Goal: Task Accomplishment & Management: Use online tool/utility

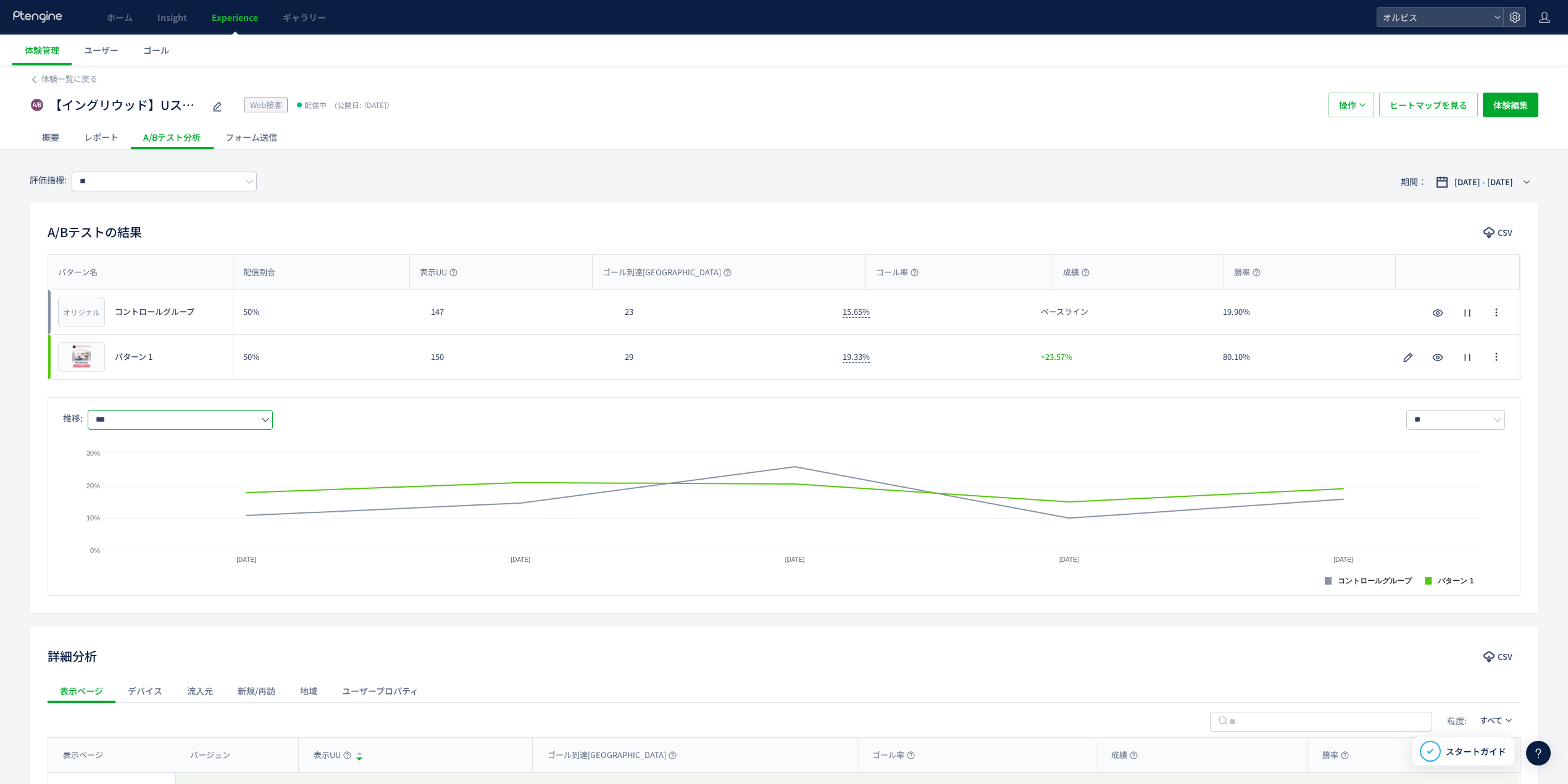
click at [87, 77] on span "体験一覧に戻る" at bounding box center [69, 78] width 56 height 11
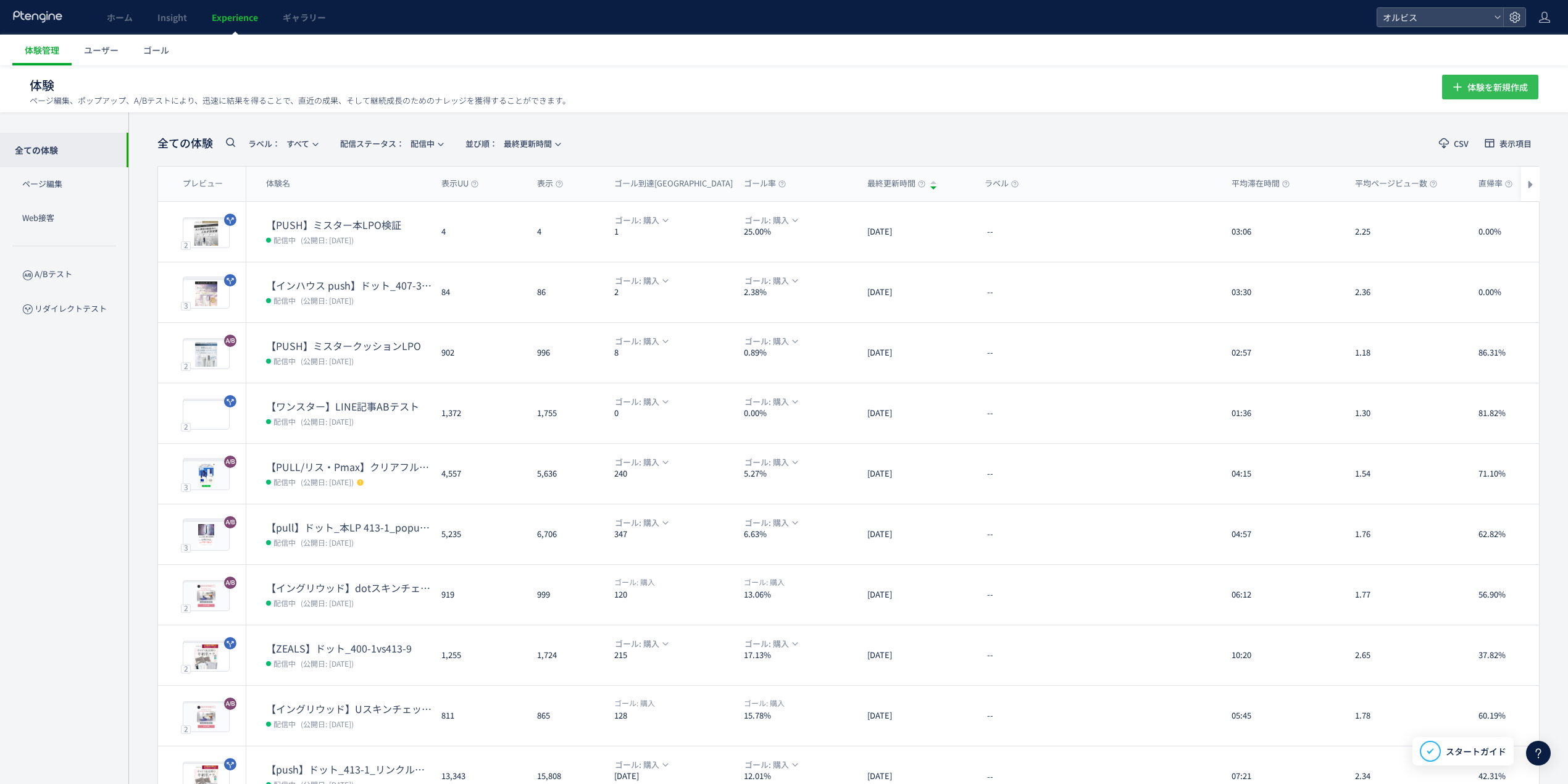
click at [1473, 91] on span "体験を新規作成" at bounding box center [1497, 87] width 60 height 24
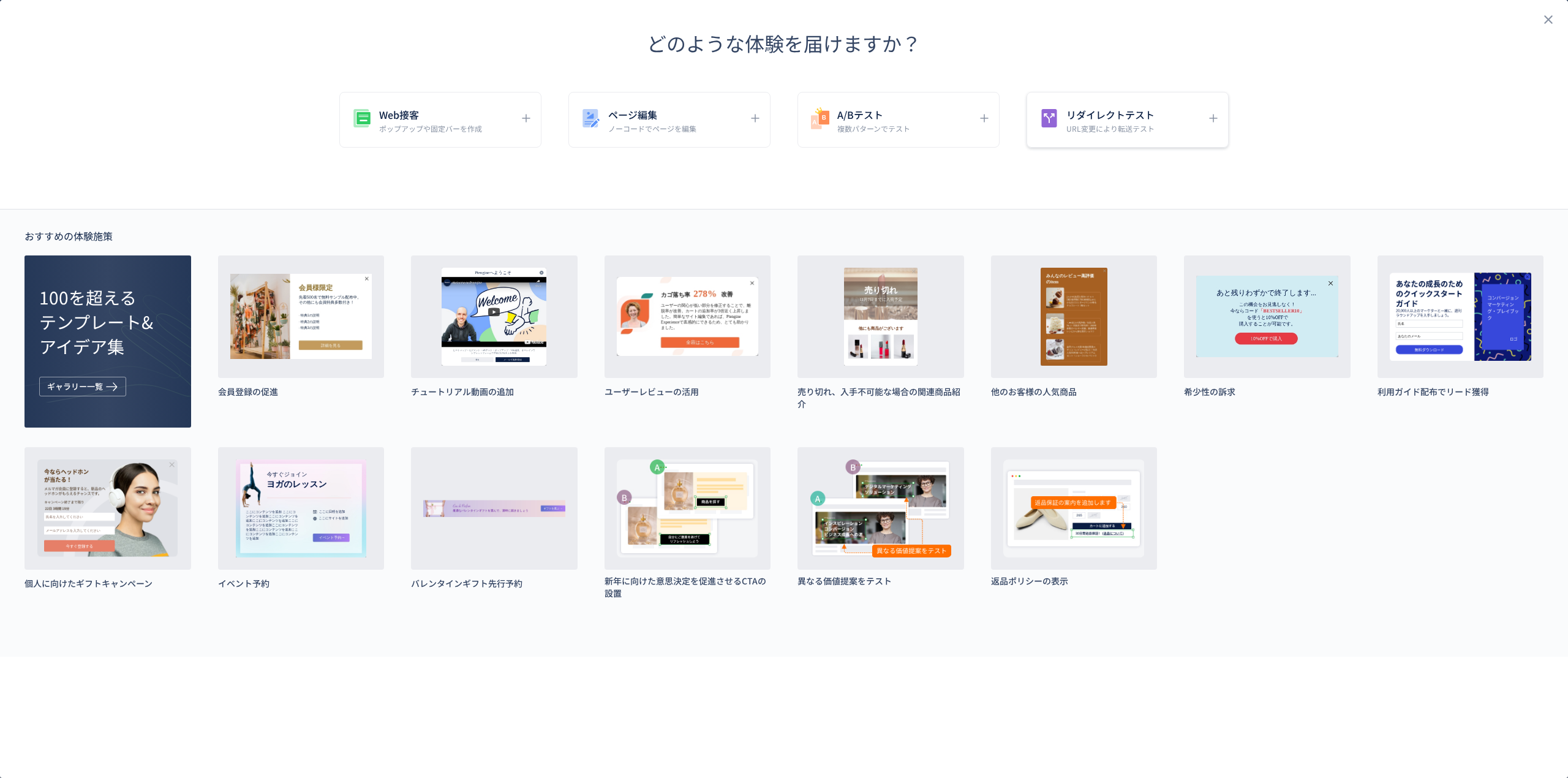
click at [1066, 132] on div "リダイレクトテスト URL変更により転送テスト" at bounding box center [1119, 120] width 163 height 28
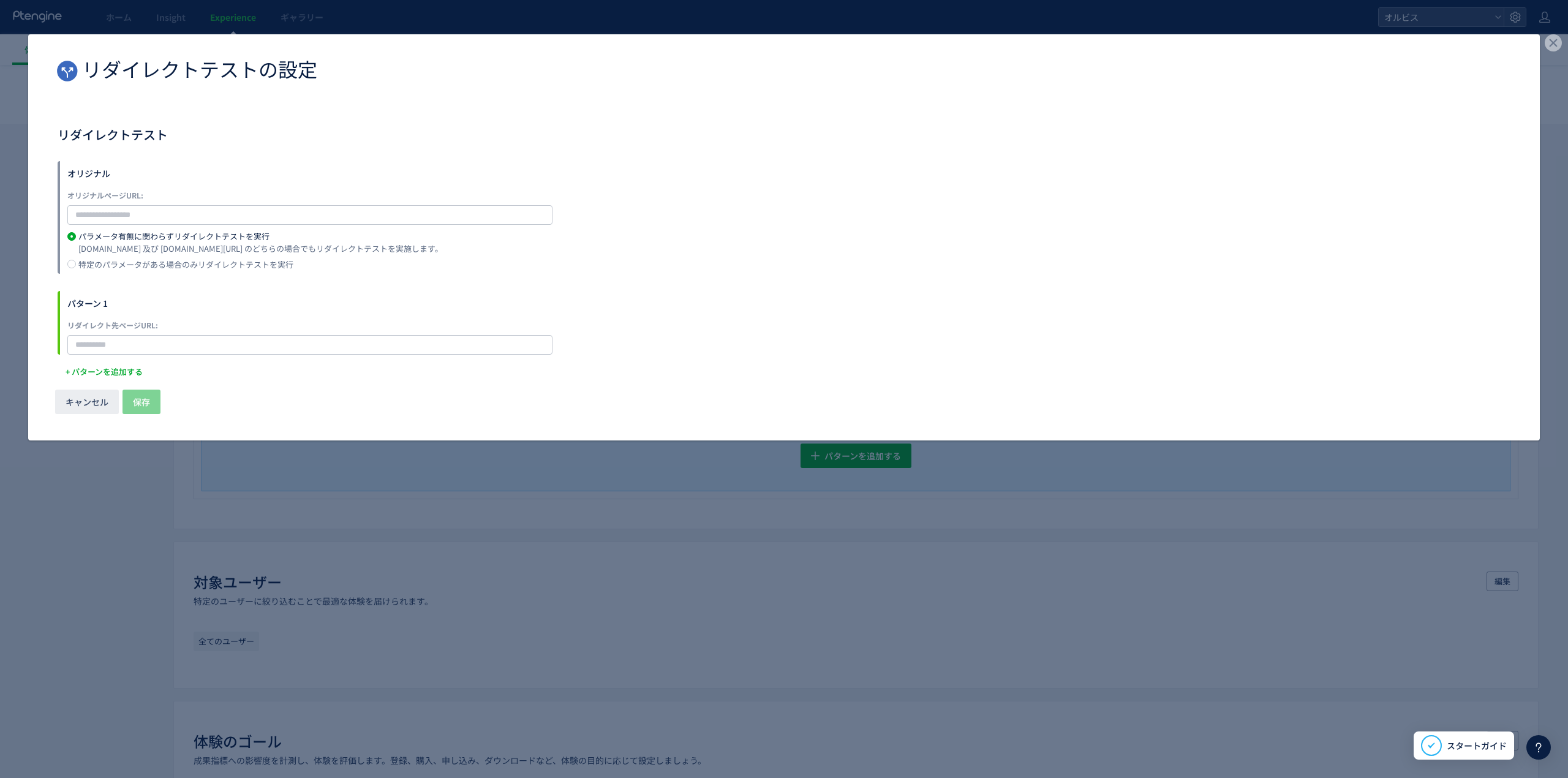
click at [306, 201] on label "オリジナルページURL:" at bounding box center [310, 195] width 485 height 12
click at [304, 213] on input "dialog" at bounding box center [310, 214] width 485 height 20
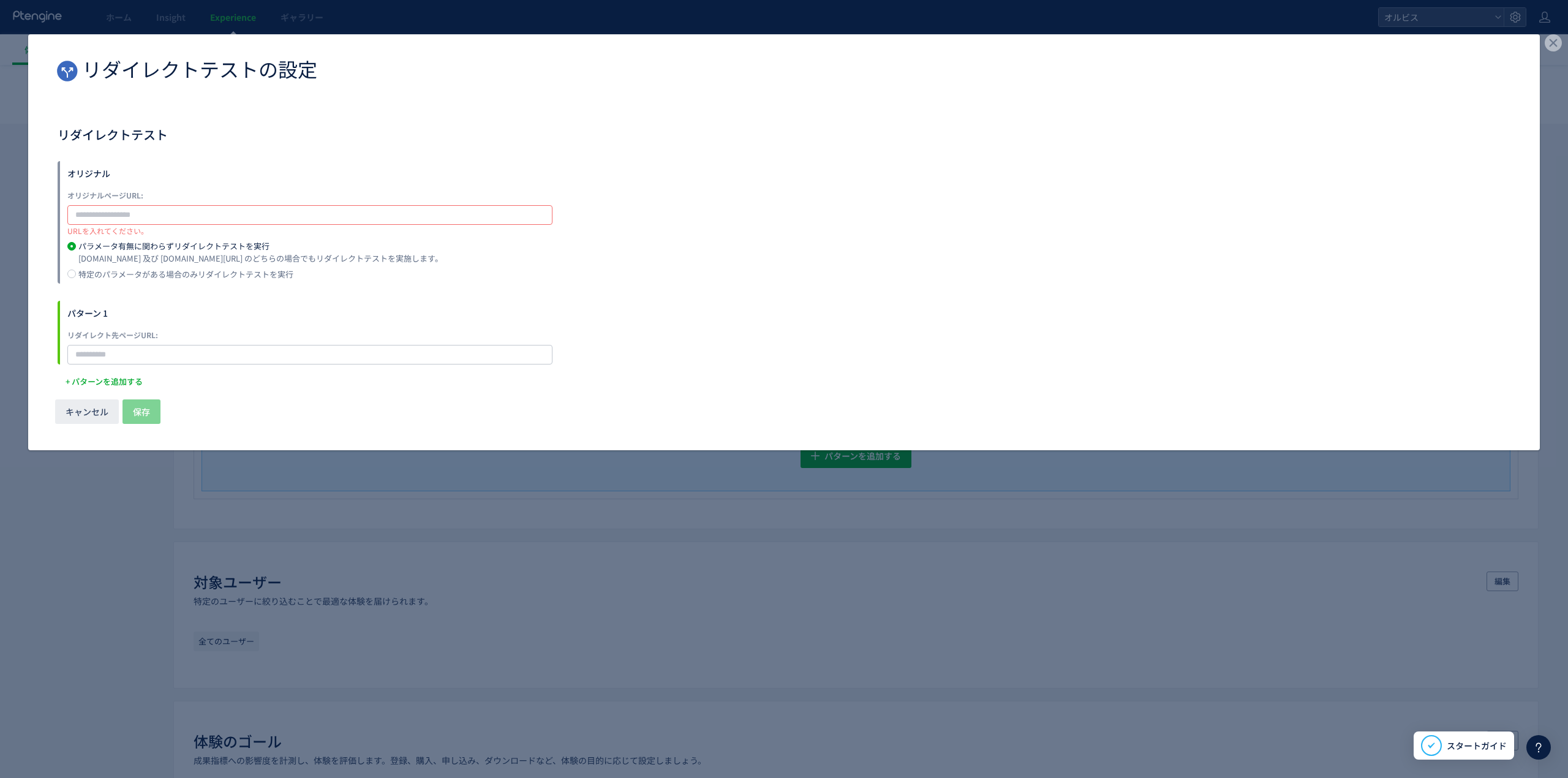
paste input "**********"
type input "**********"
click at [305, 345] on input "dialog" at bounding box center [310, 354] width 485 height 20
paste input "**********"
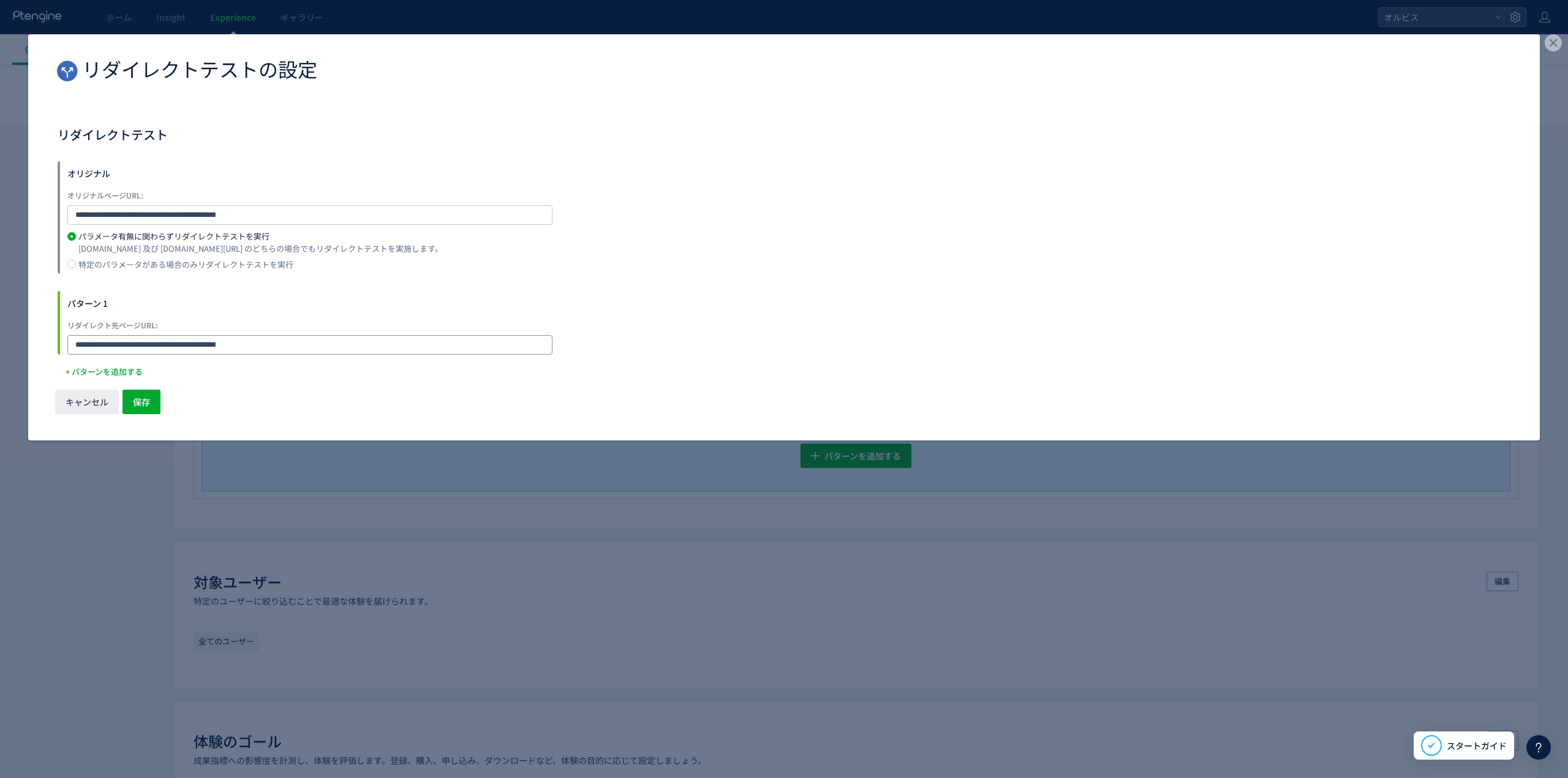
type input "**********"
click at [151, 397] on button "保存" at bounding box center [141, 402] width 38 height 24
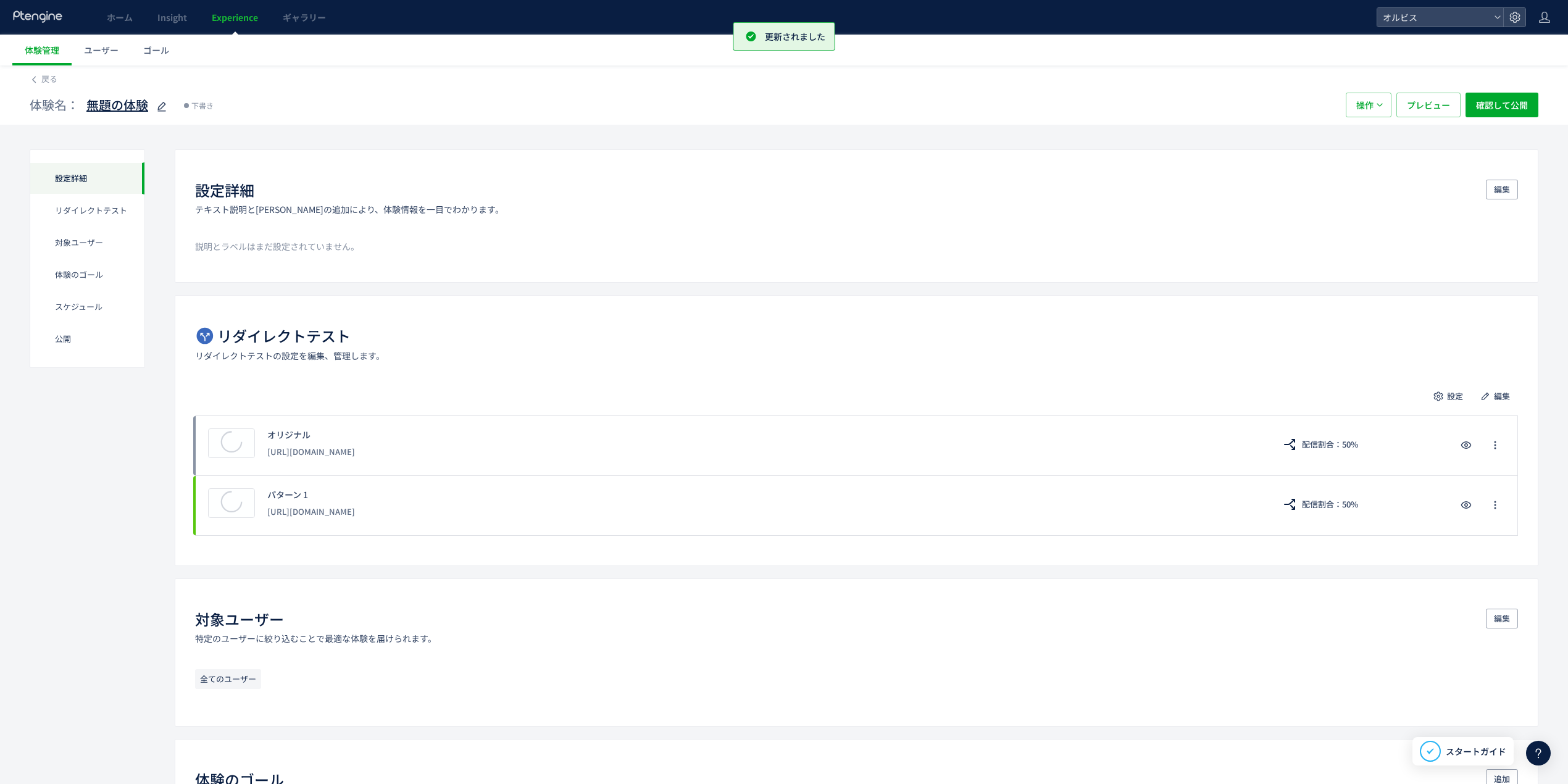
click at [164, 107] on icon at bounding box center [161, 107] width 15 height 15
type input "**********"
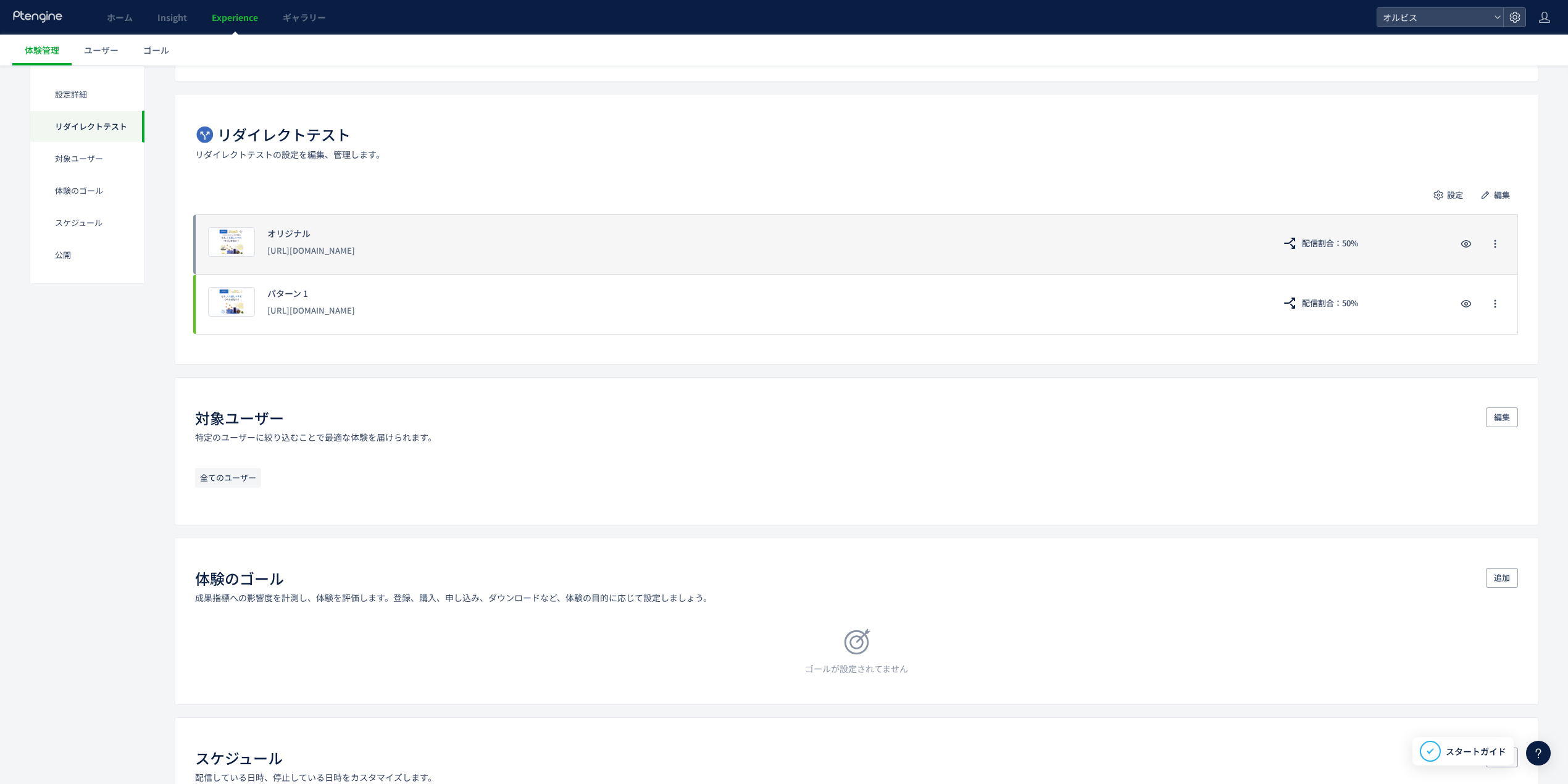
scroll to position [329, 0]
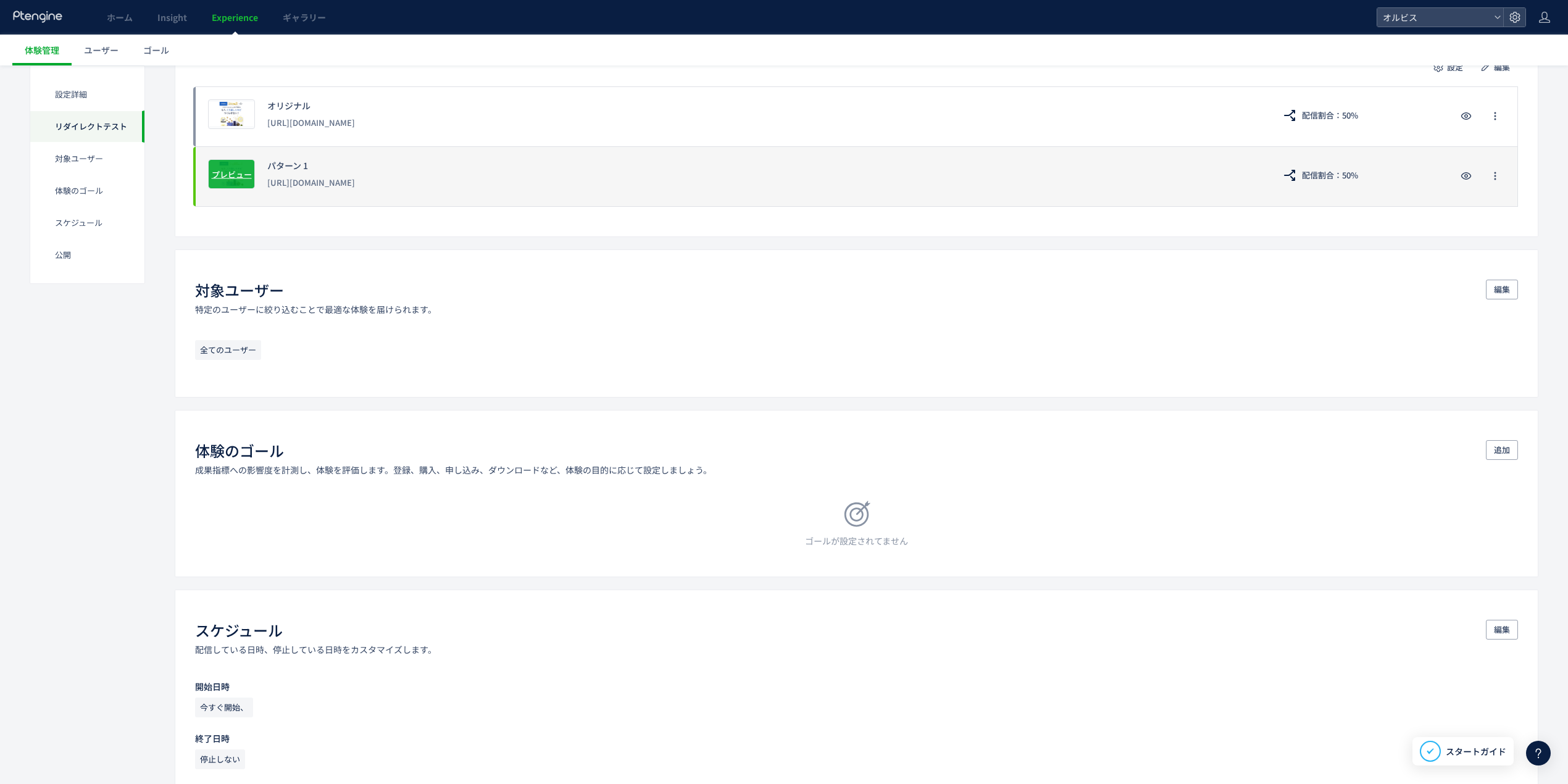
click at [225, 169] on span "プレビュー" at bounding box center [232, 173] width 40 height 11
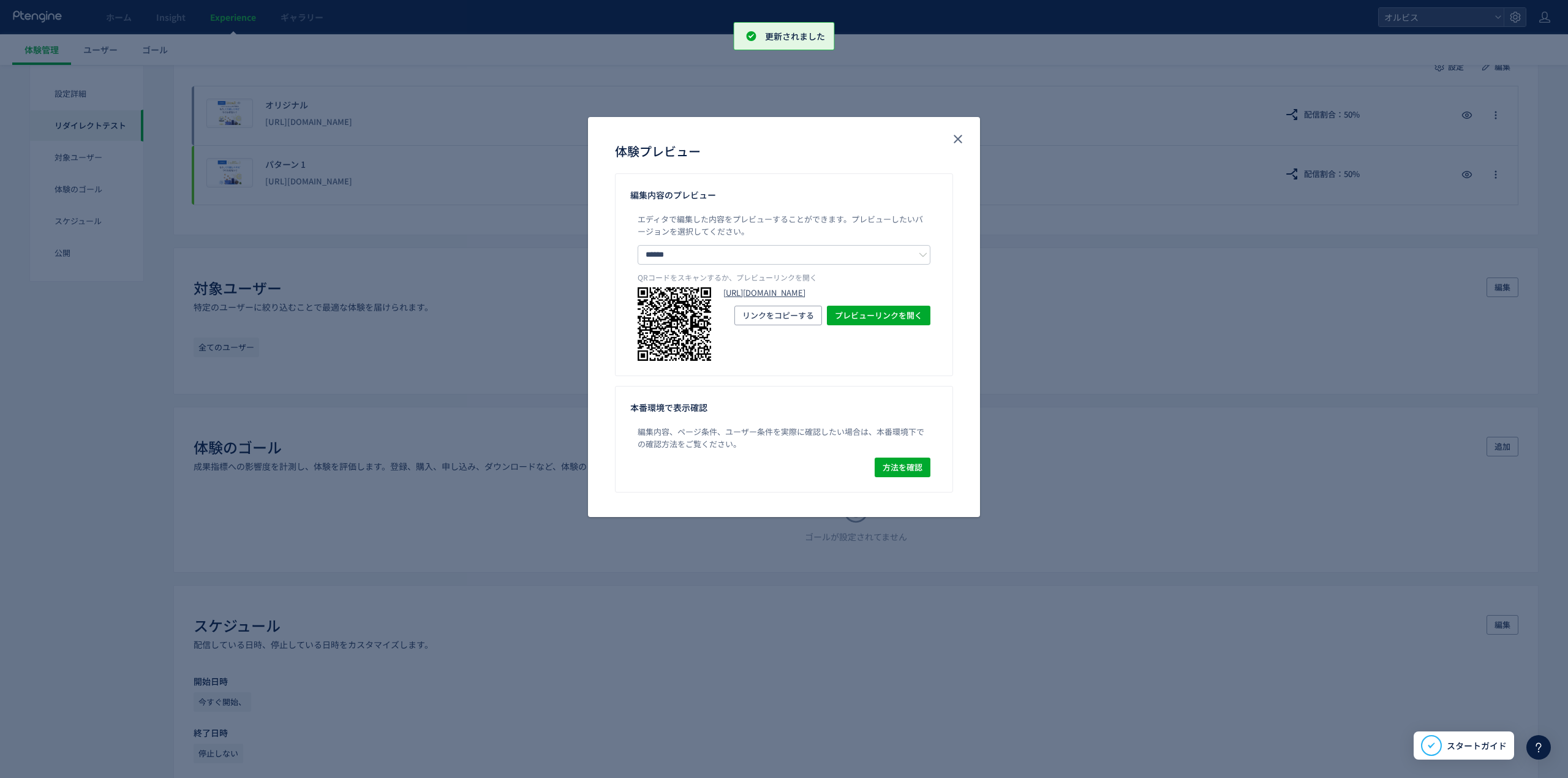
click at [777, 299] on link "[URL][DOMAIN_NAME]" at bounding box center [827, 292] width 207 height 11
click at [956, 141] on use "close" at bounding box center [958, 139] width 9 height 9
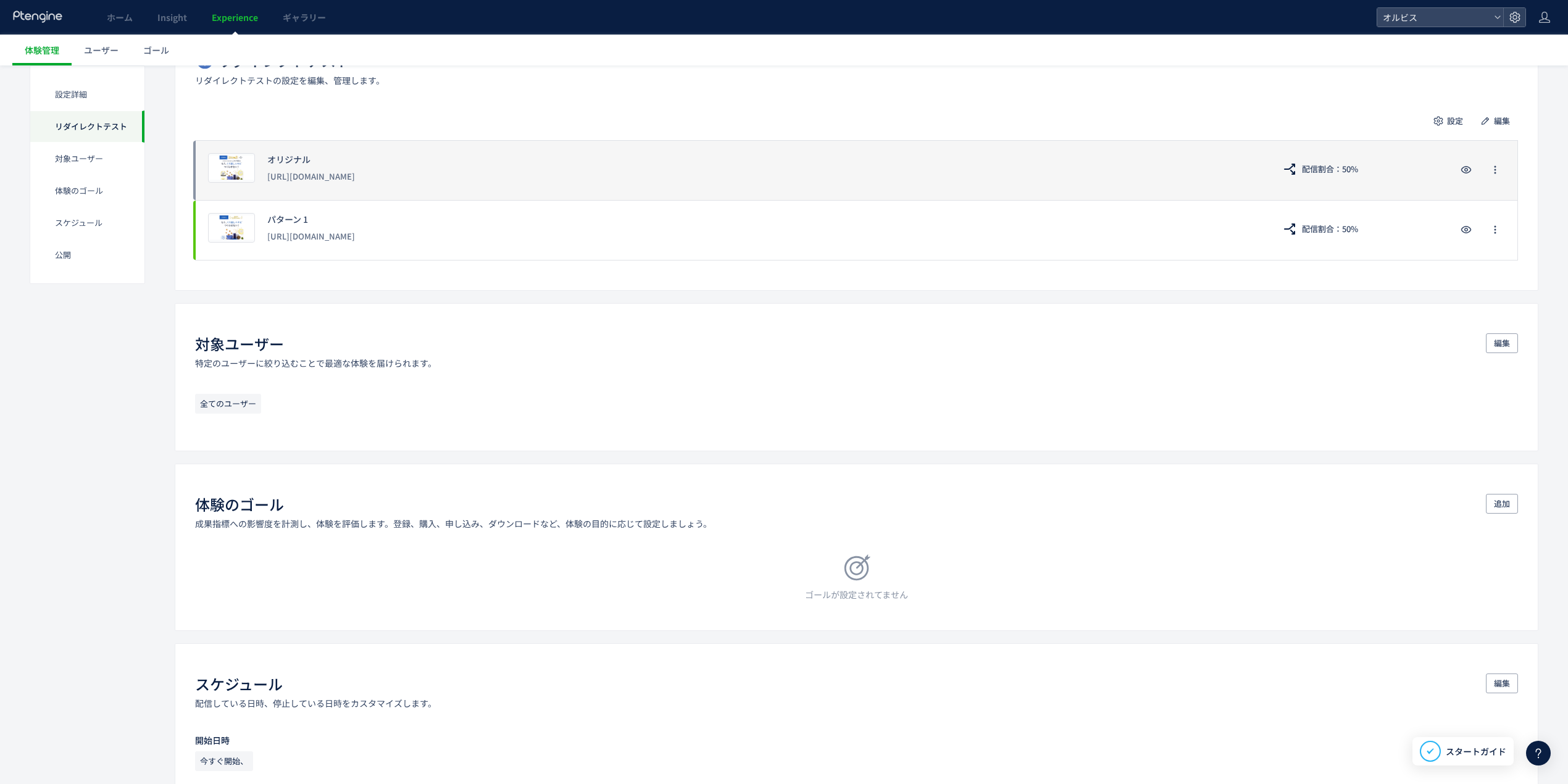
scroll to position [246, 0]
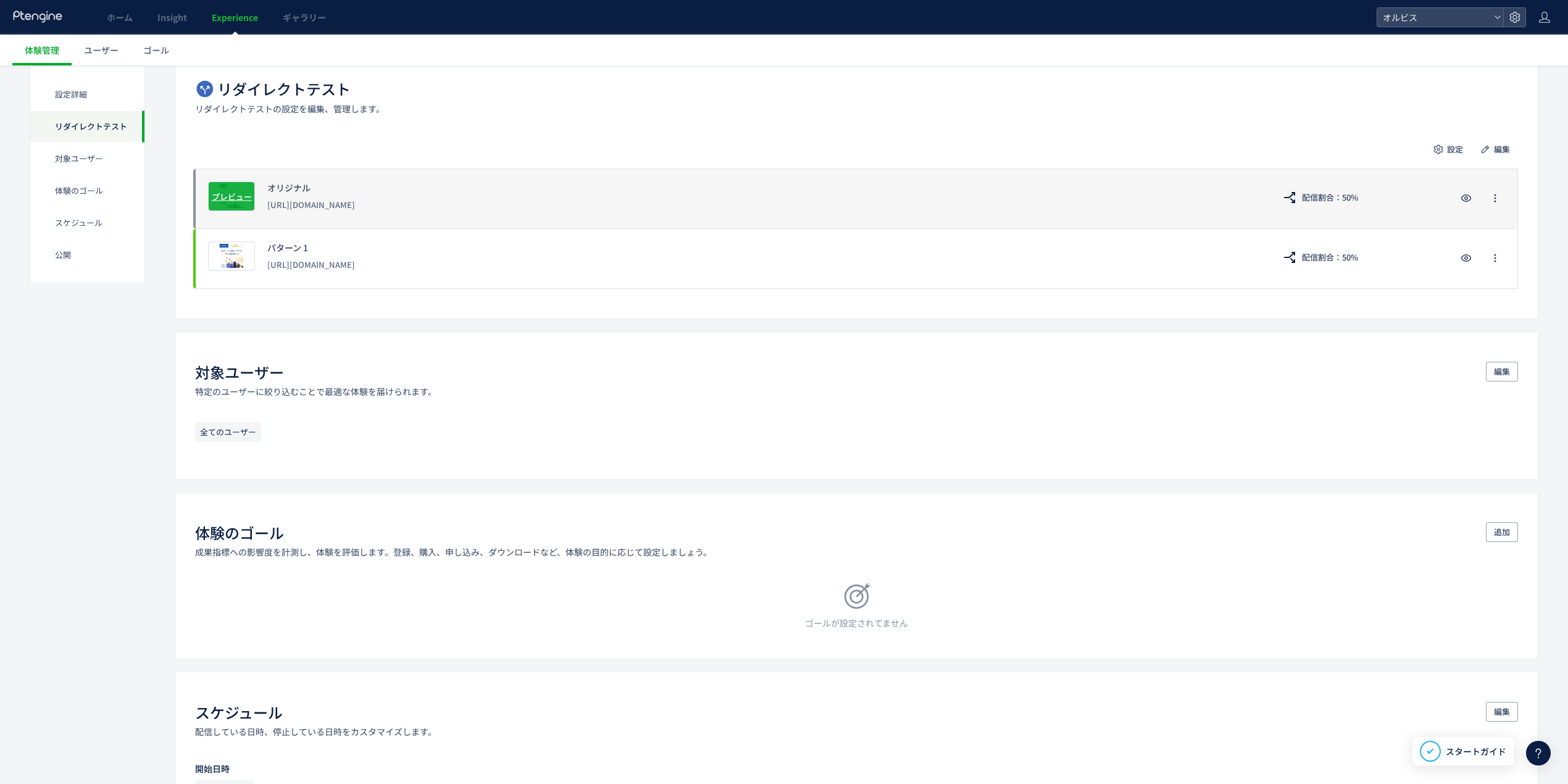
click at [227, 194] on span "プレビュー" at bounding box center [232, 195] width 40 height 11
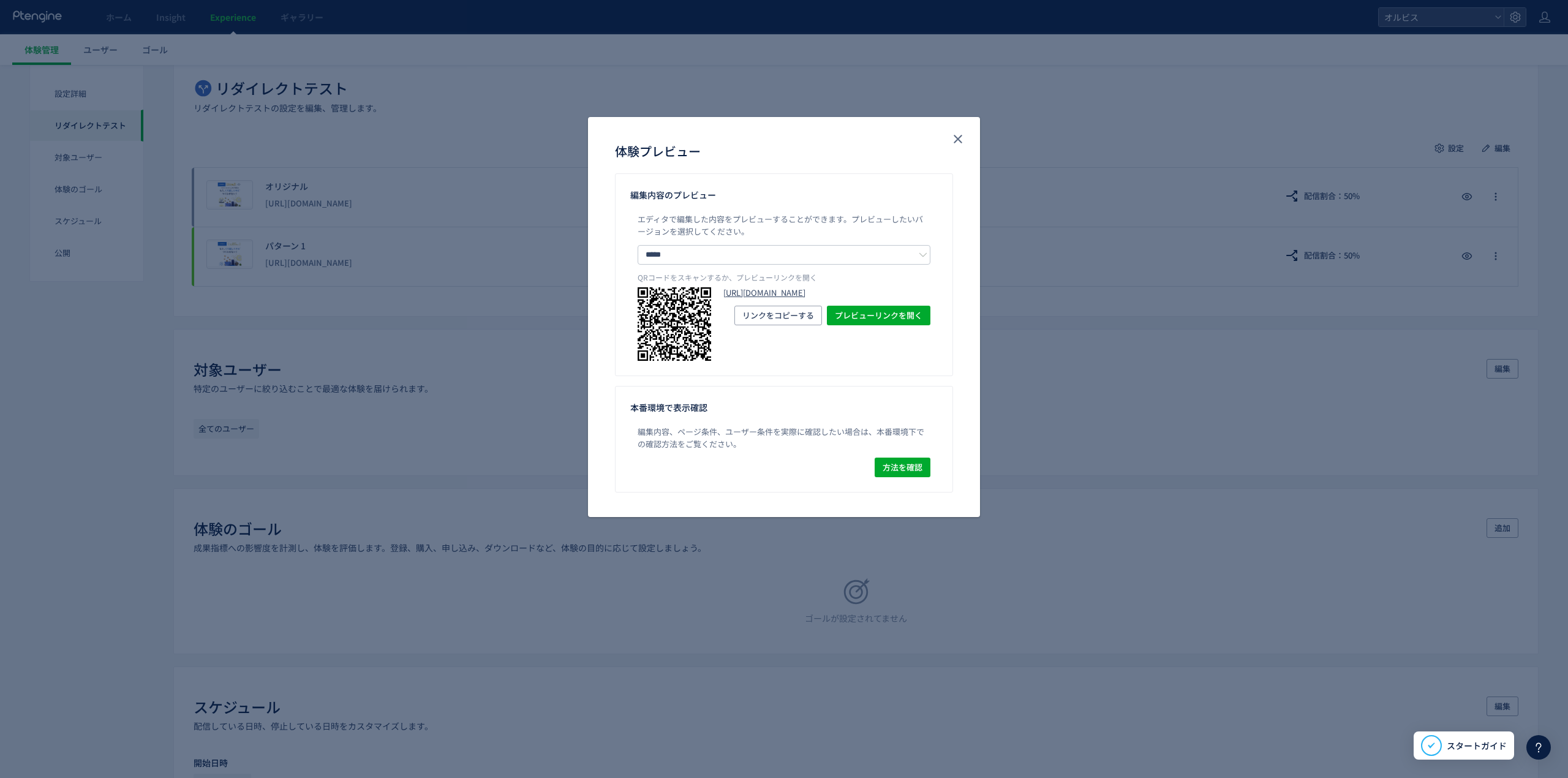
click at [763, 299] on link "[URL][DOMAIN_NAME]" at bounding box center [827, 292] width 207 height 11
click at [961, 134] on use "close" at bounding box center [958, 139] width 9 height 9
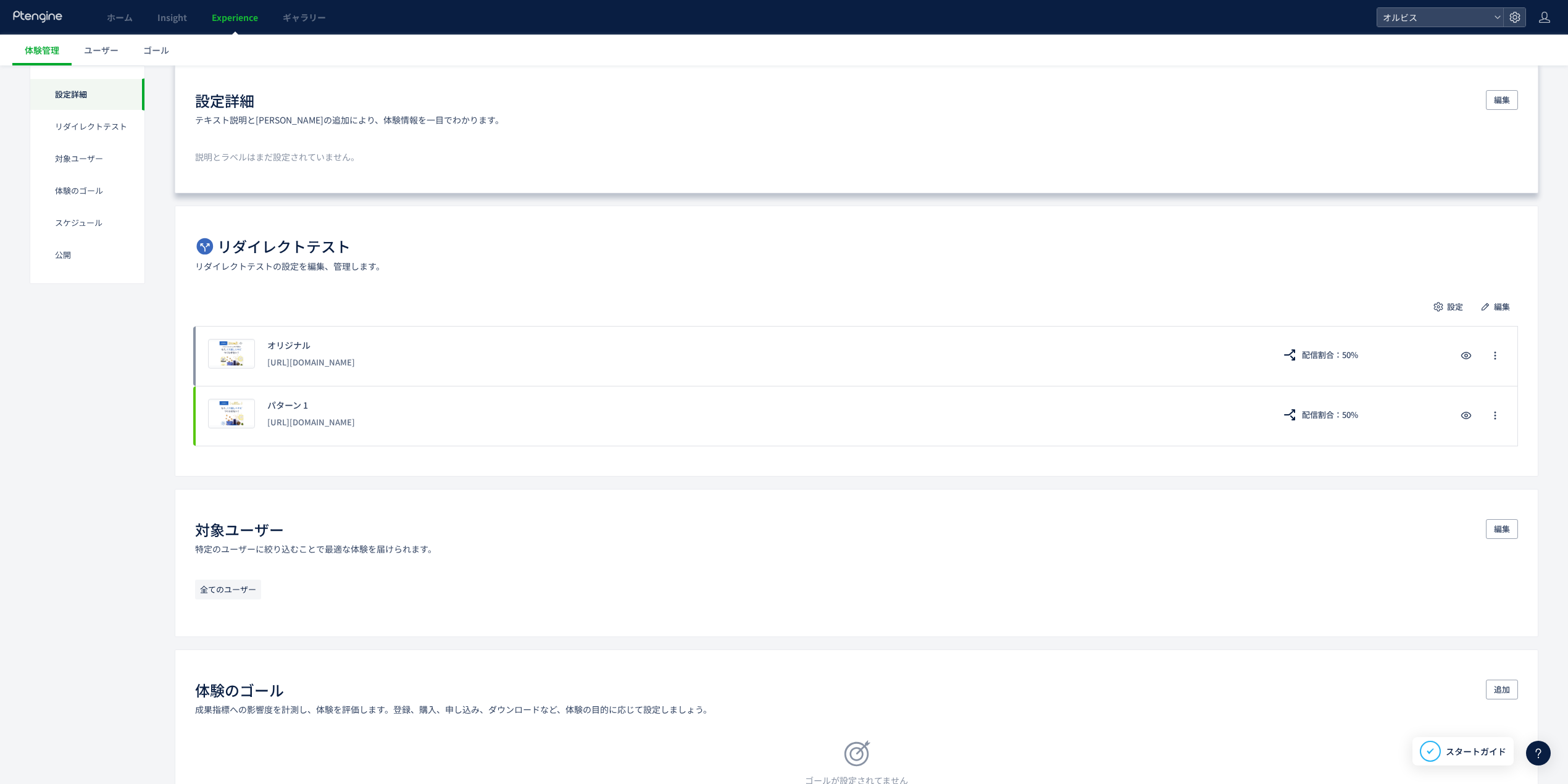
scroll to position [0, 0]
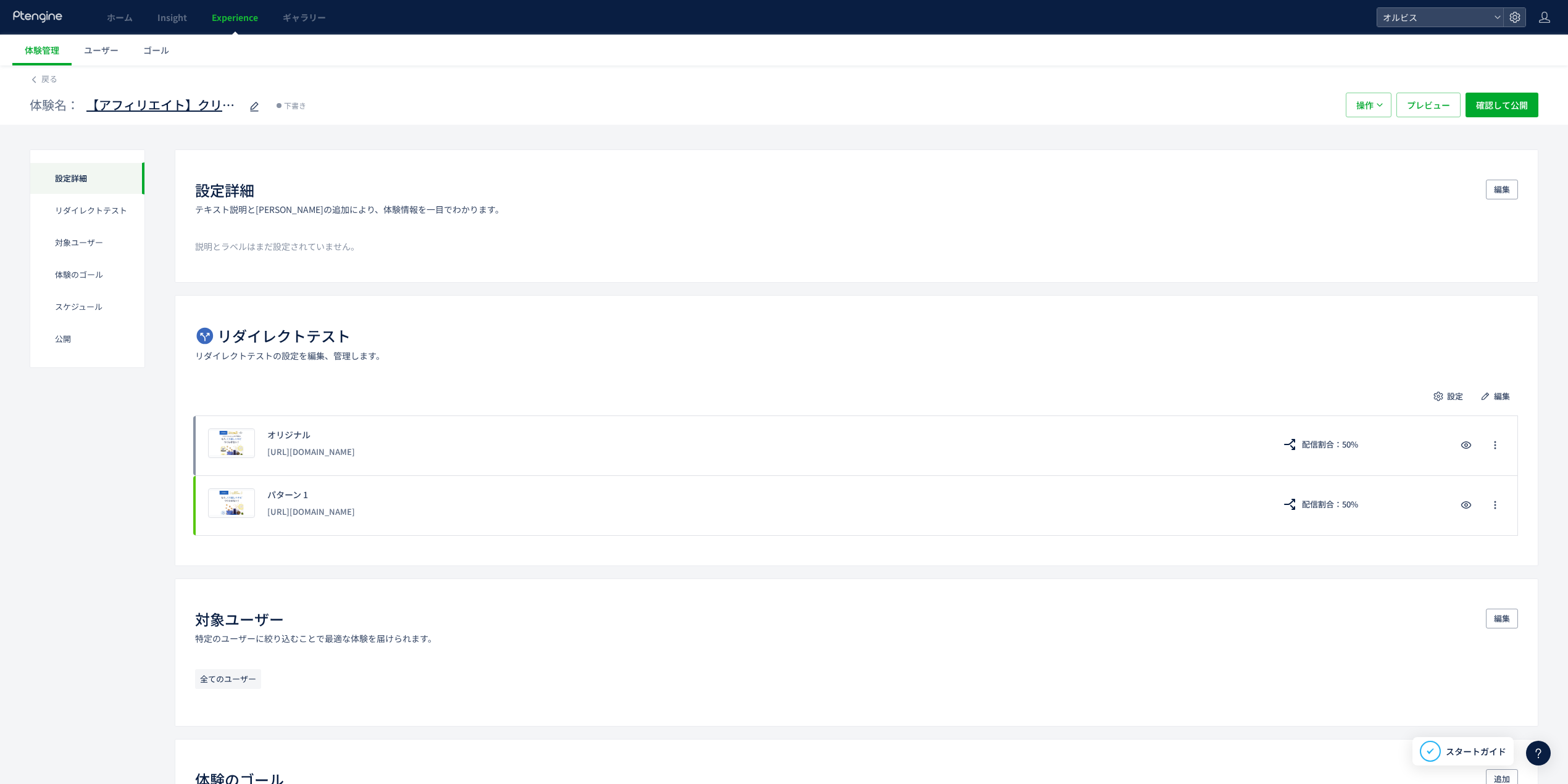
click at [196, 109] on span "【アフィリエイト】クリアフル100番LP検証" at bounding box center [164, 105] width 154 height 17
drag, startPoint x: 196, startPoint y: 109, endPoint x: 408, endPoint y: 124, distance: 212.5
click at [408, 124] on div "**********" at bounding box center [784, 104] width 1509 height 39
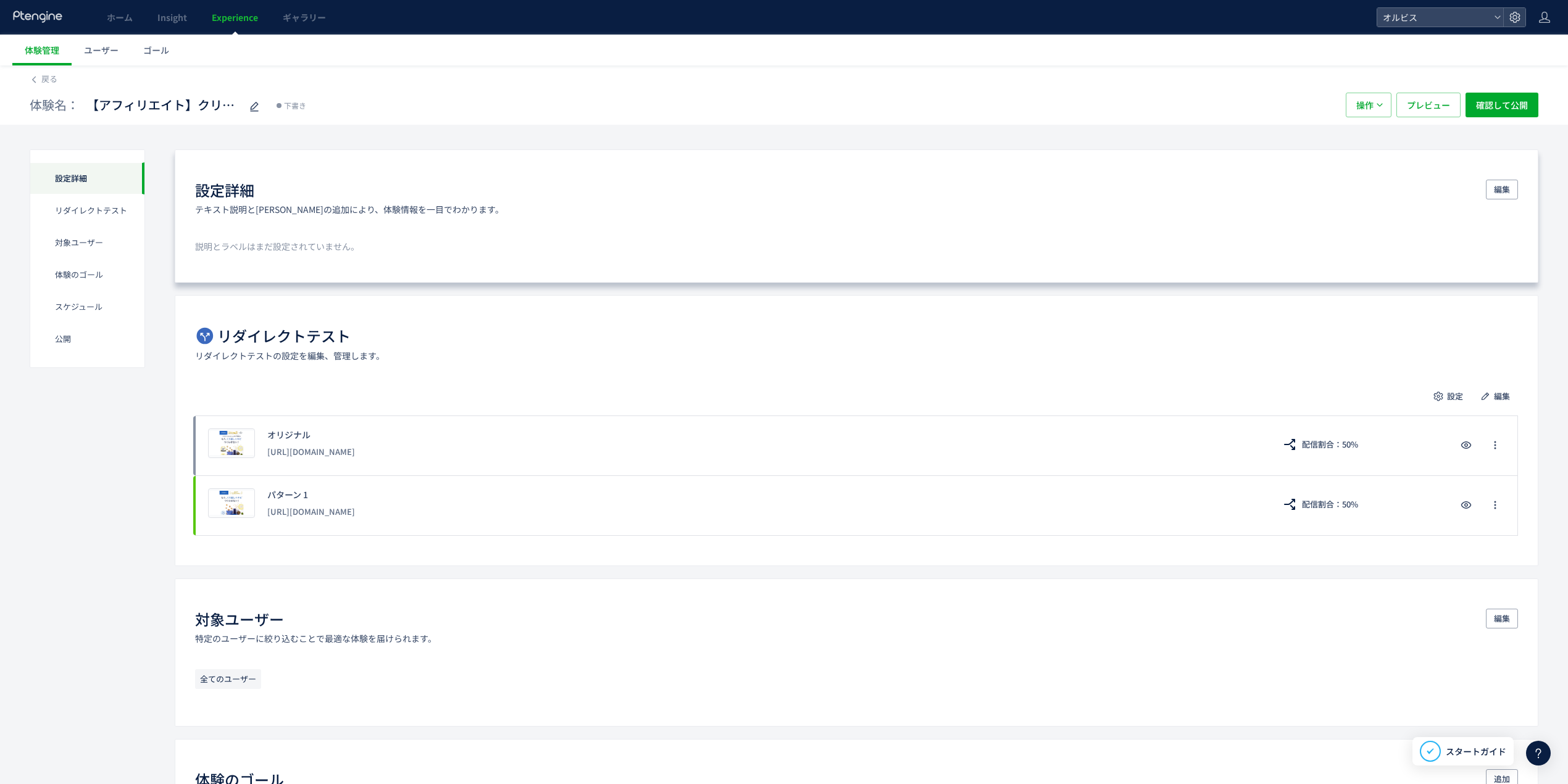
click at [436, 188] on div "設定詳細" at bounding box center [349, 190] width 309 height 21
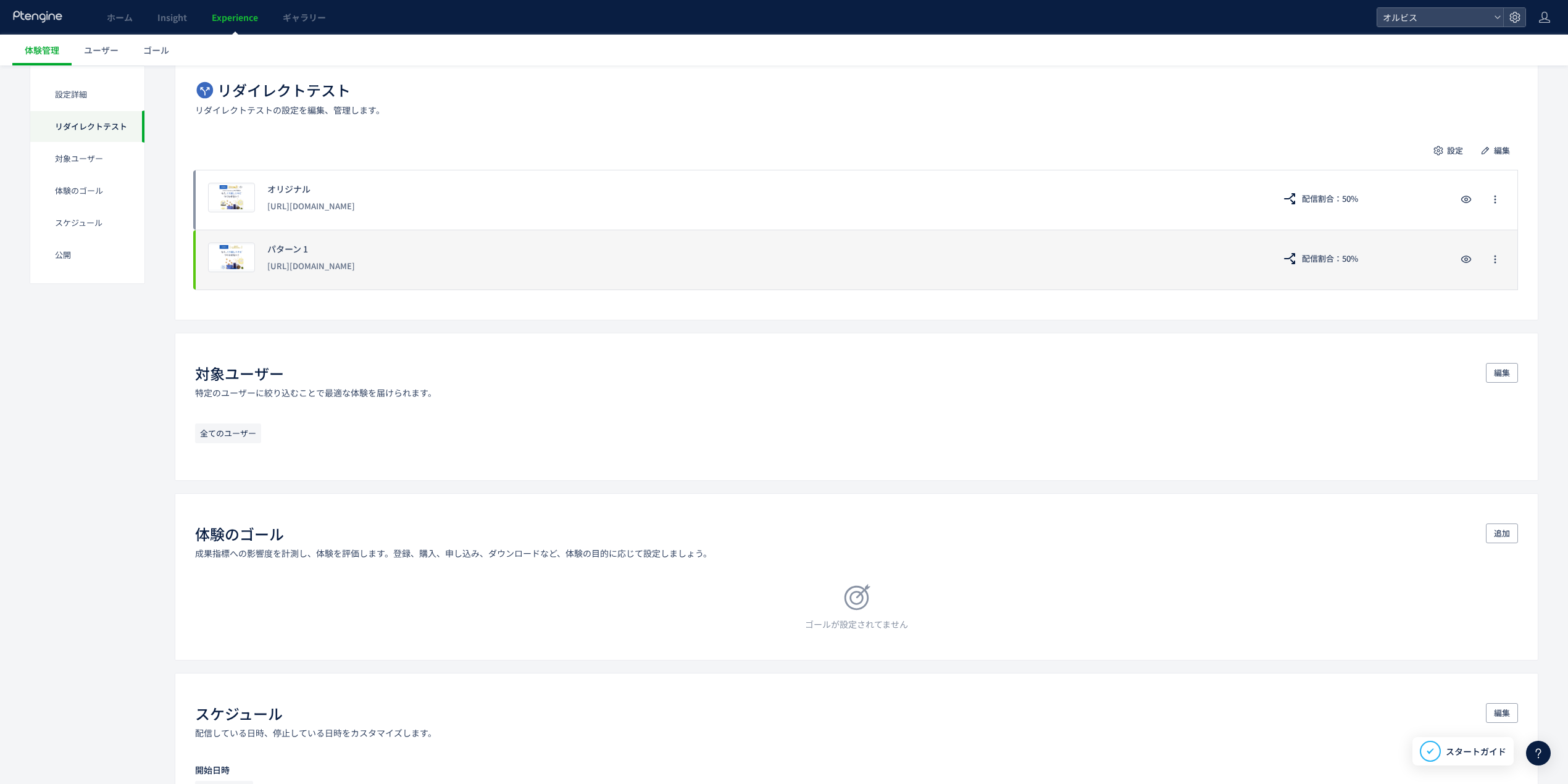
scroll to position [246, 0]
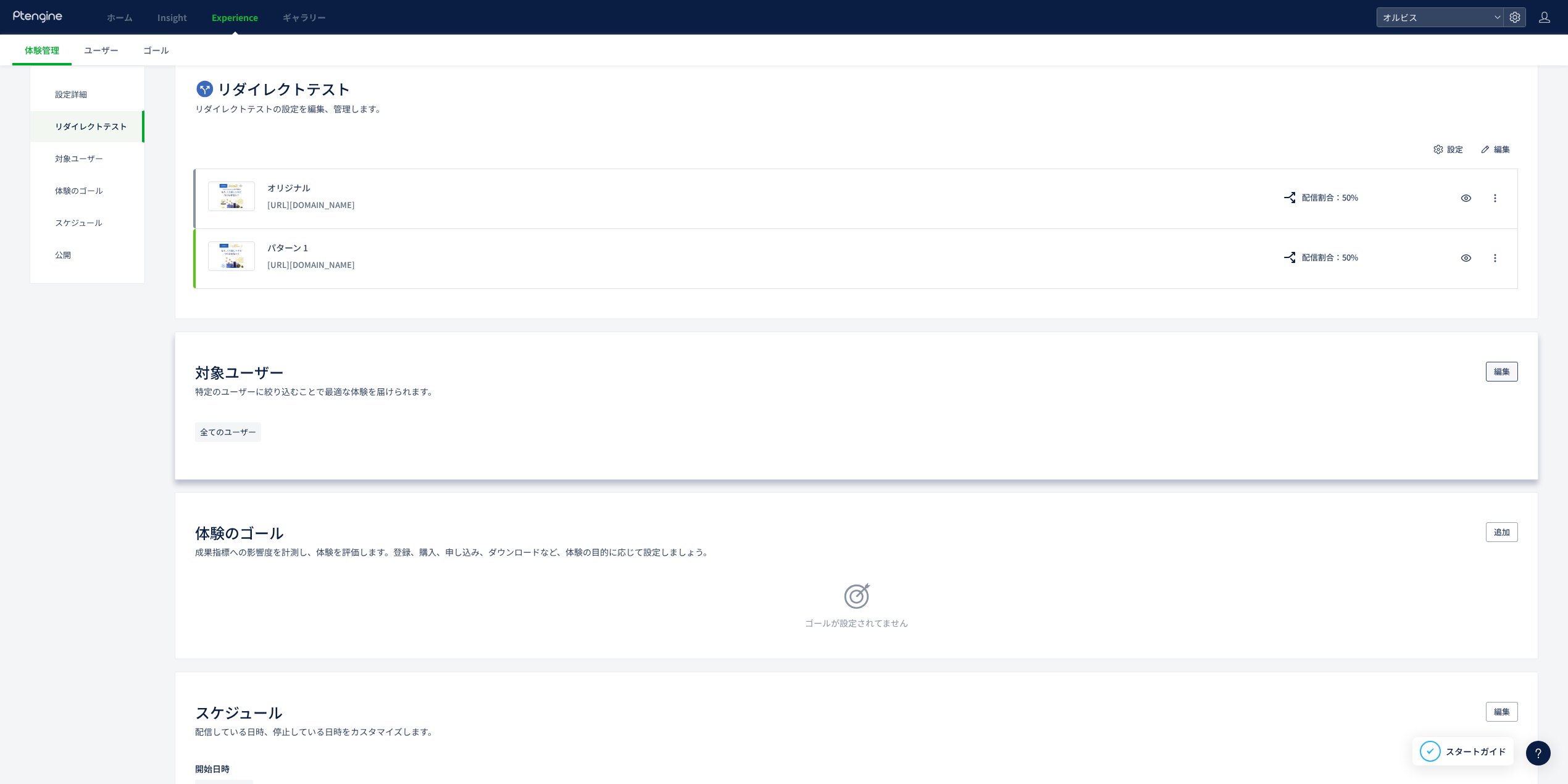
click at [1511, 369] on button "編集" at bounding box center [1502, 371] width 32 height 20
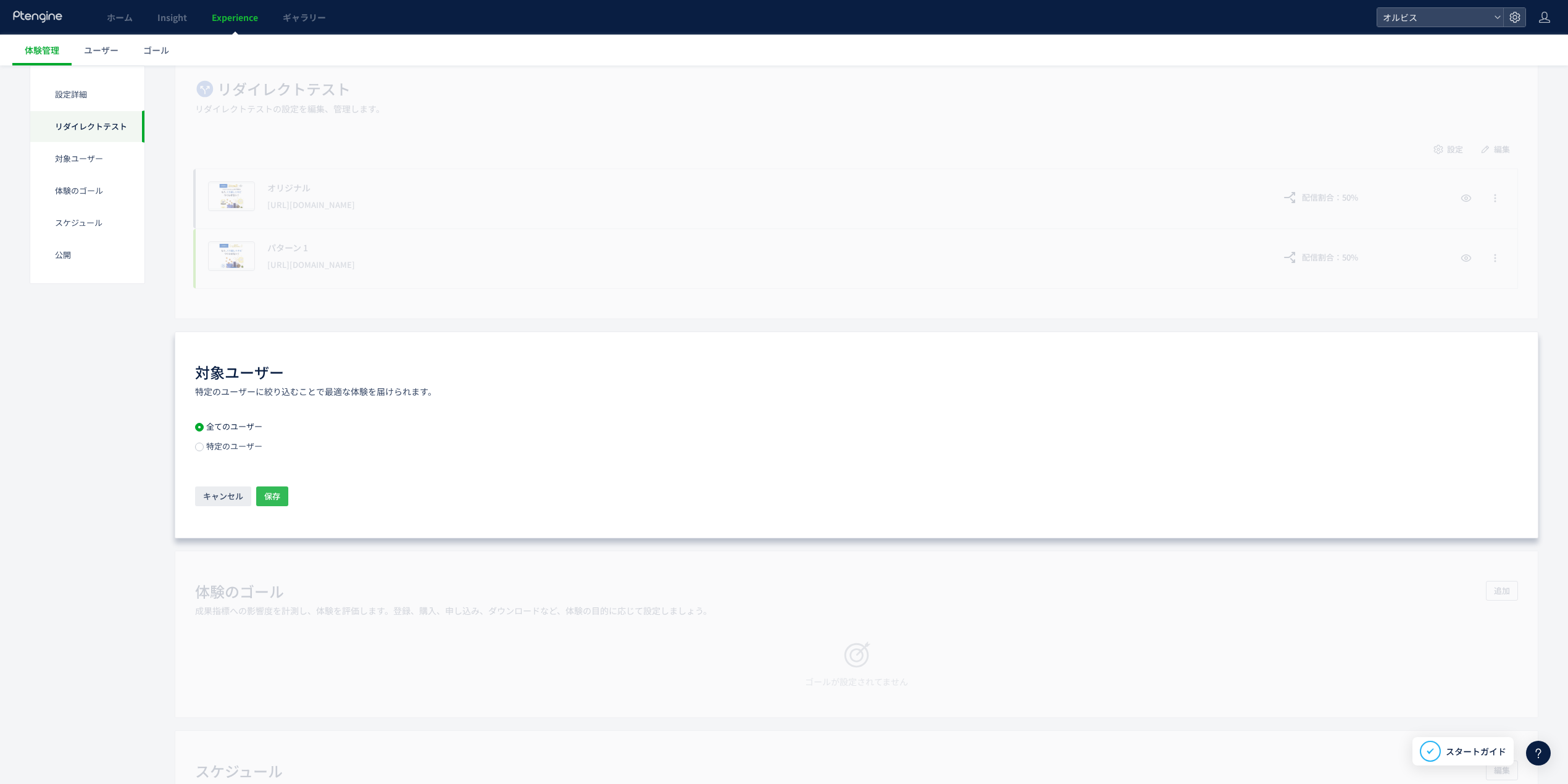
click at [272, 492] on span "保存" at bounding box center [272, 496] width 16 height 20
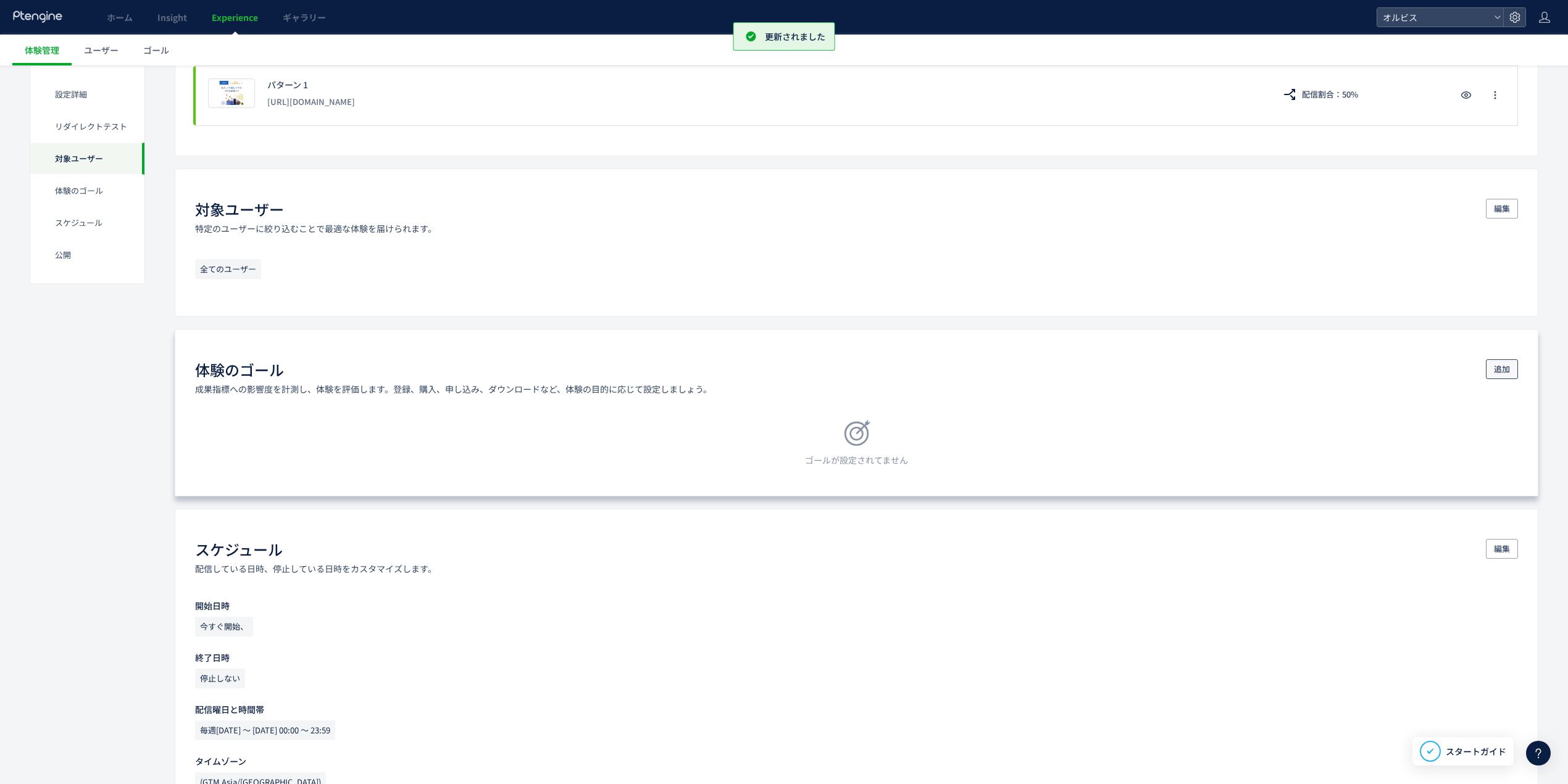
click at [1504, 378] on span "追加" at bounding box center [1502, 369] width 16 height 20
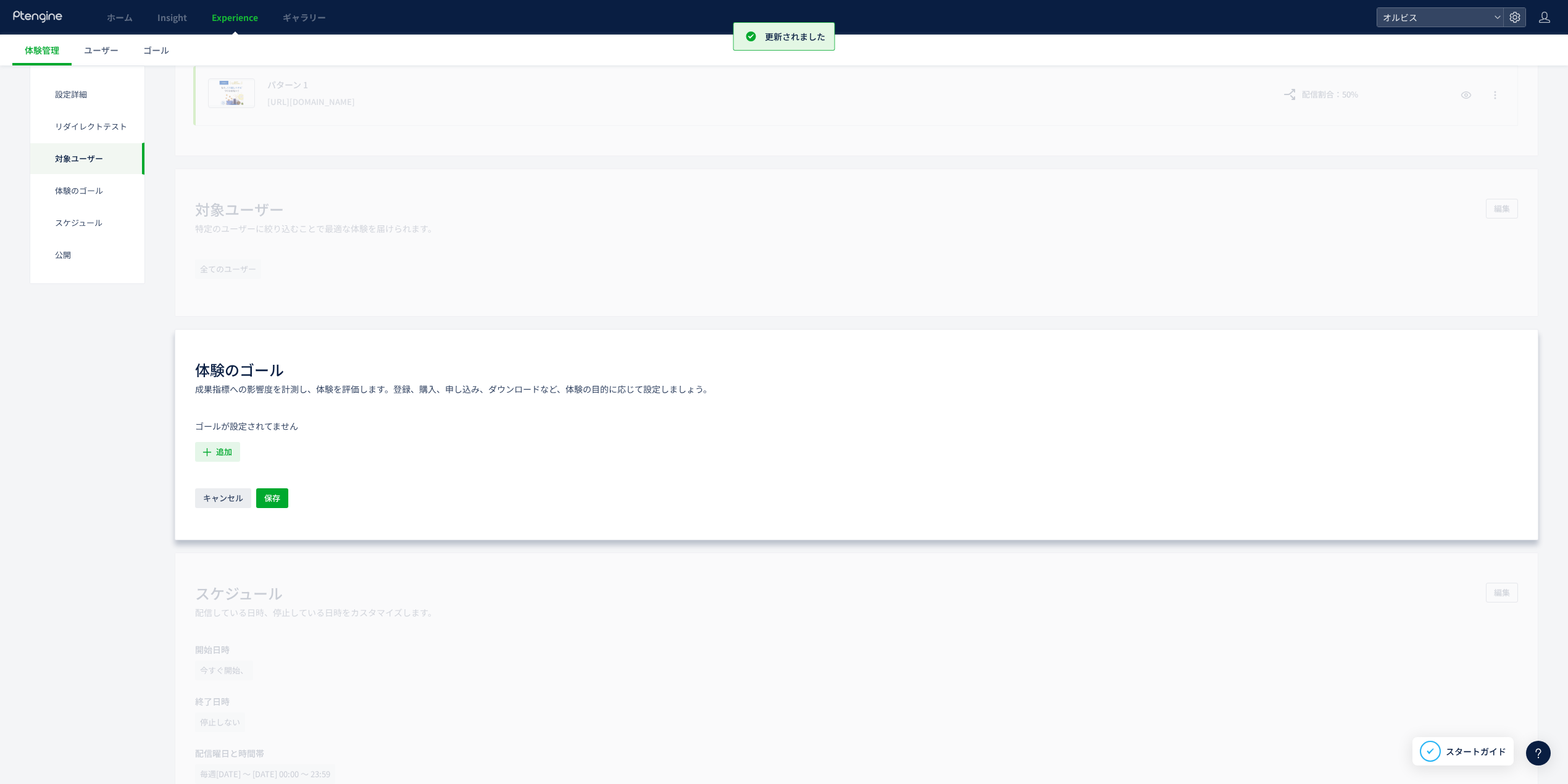
click at [206, 448] on icon "button" at bounding box center [206, 452] width 13 height 13
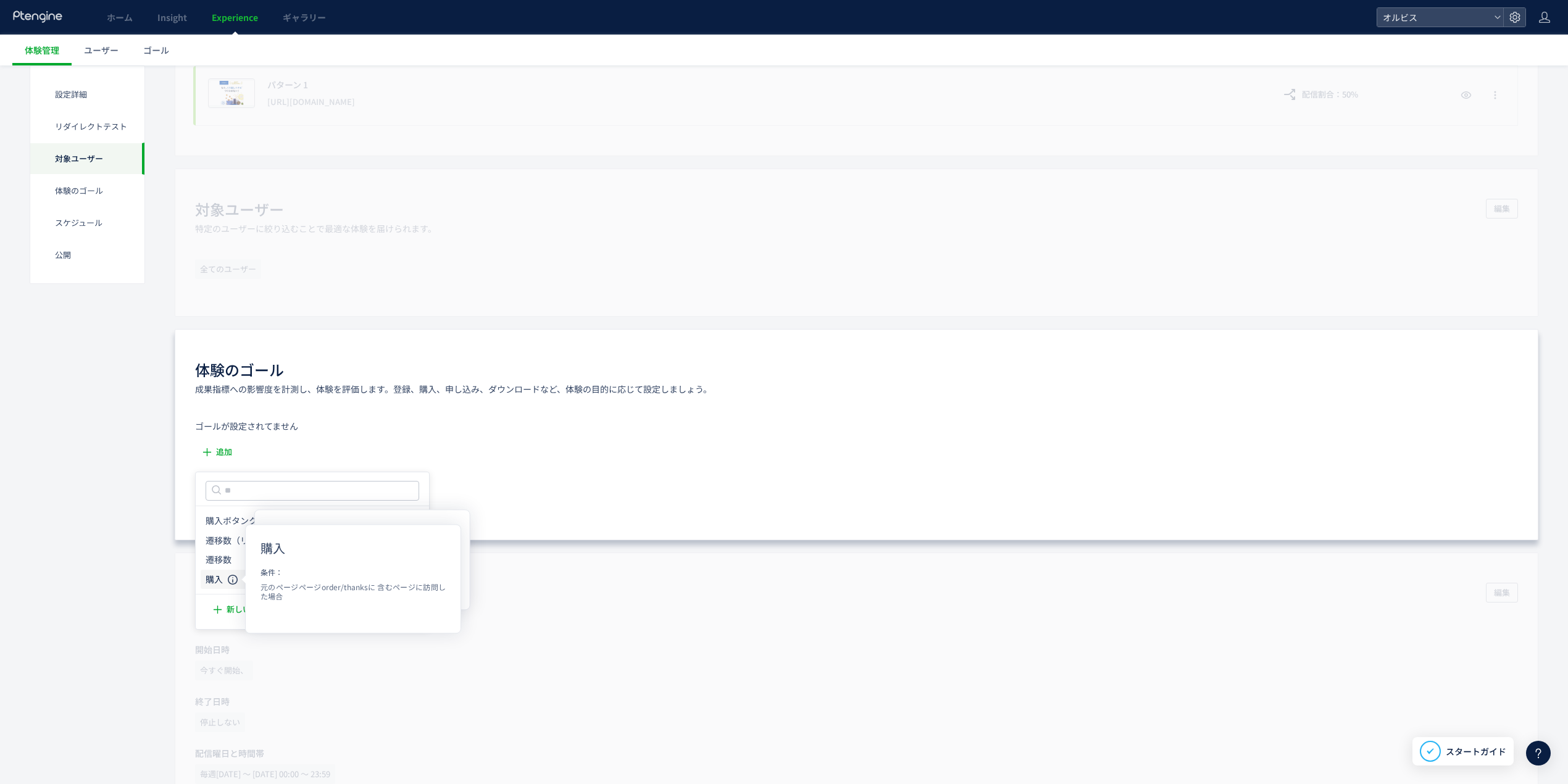
click at [230, 578] on icon at bounding box center [233, 579] width 10 height 10
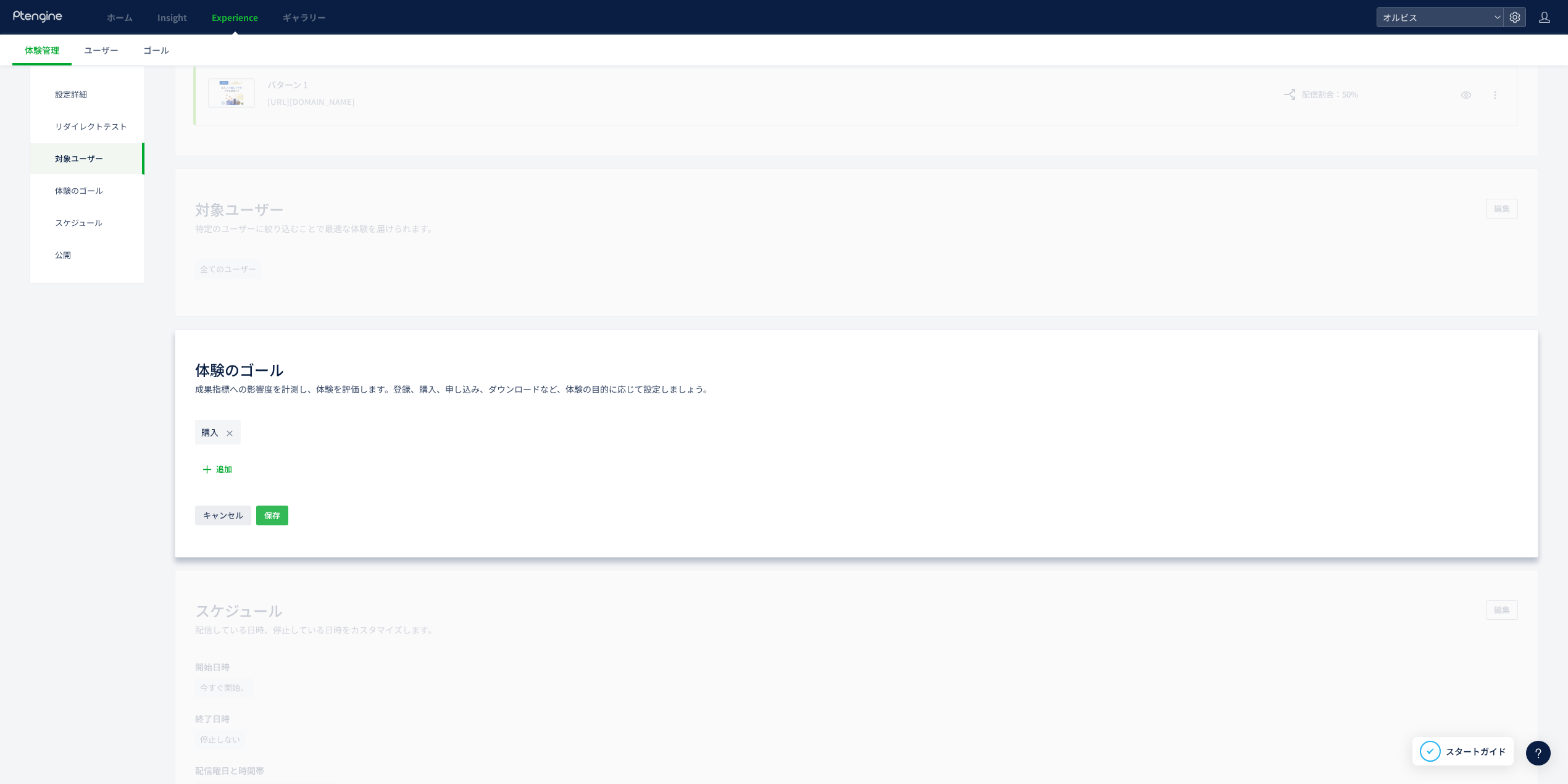
click at [268, 519] on span "保存" at bounding box center [272, 515] width 16 height 20
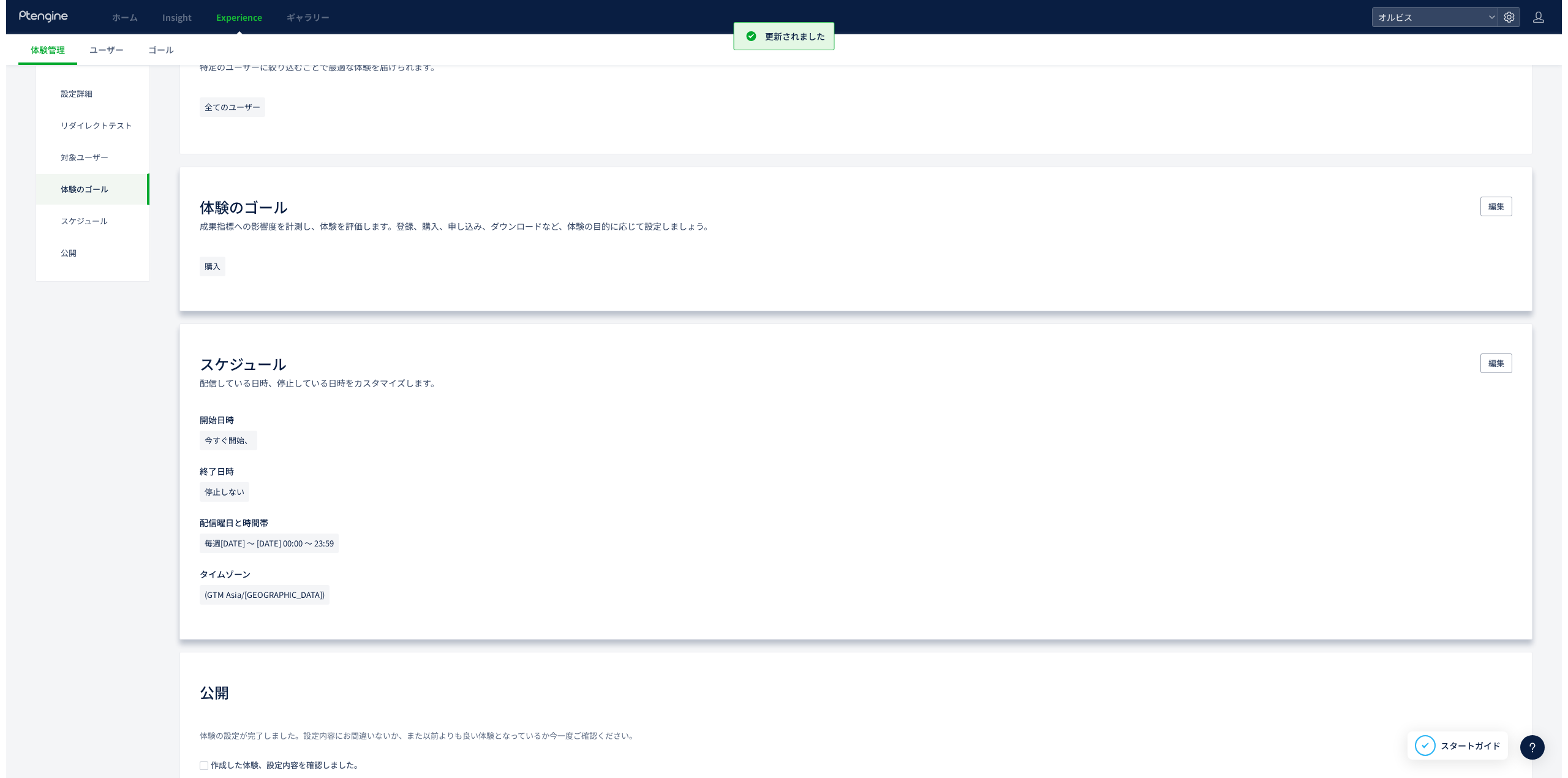
scroll to position [681, 0]
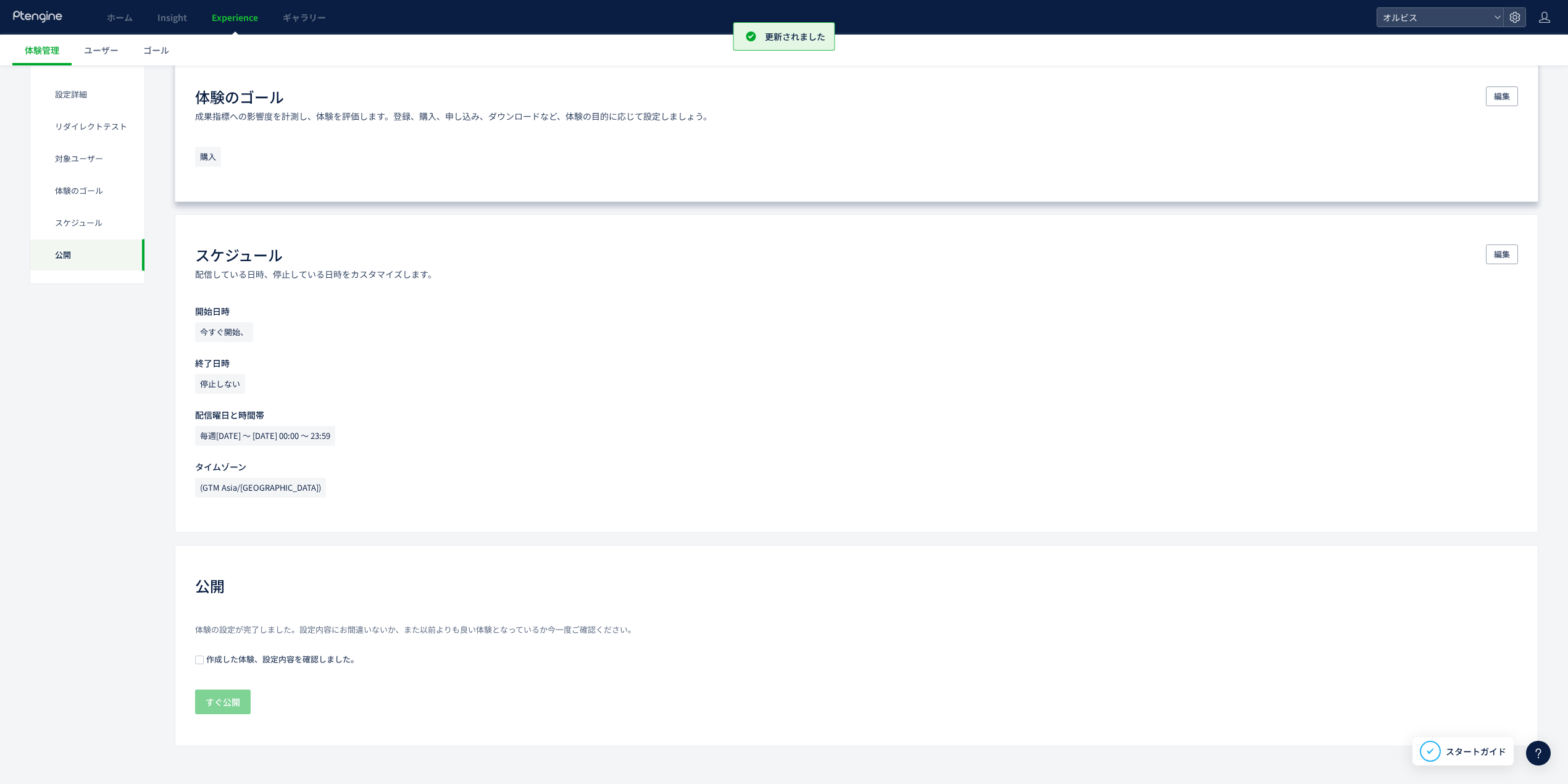
click at [260, 655] on span "作成した体験、設定内容を確認しました。" at bounding box center [281, 658] width 155 height 11
click at [234, 700] on span "すぐ公開" at bounding box center [223, 702] width 35 height 24
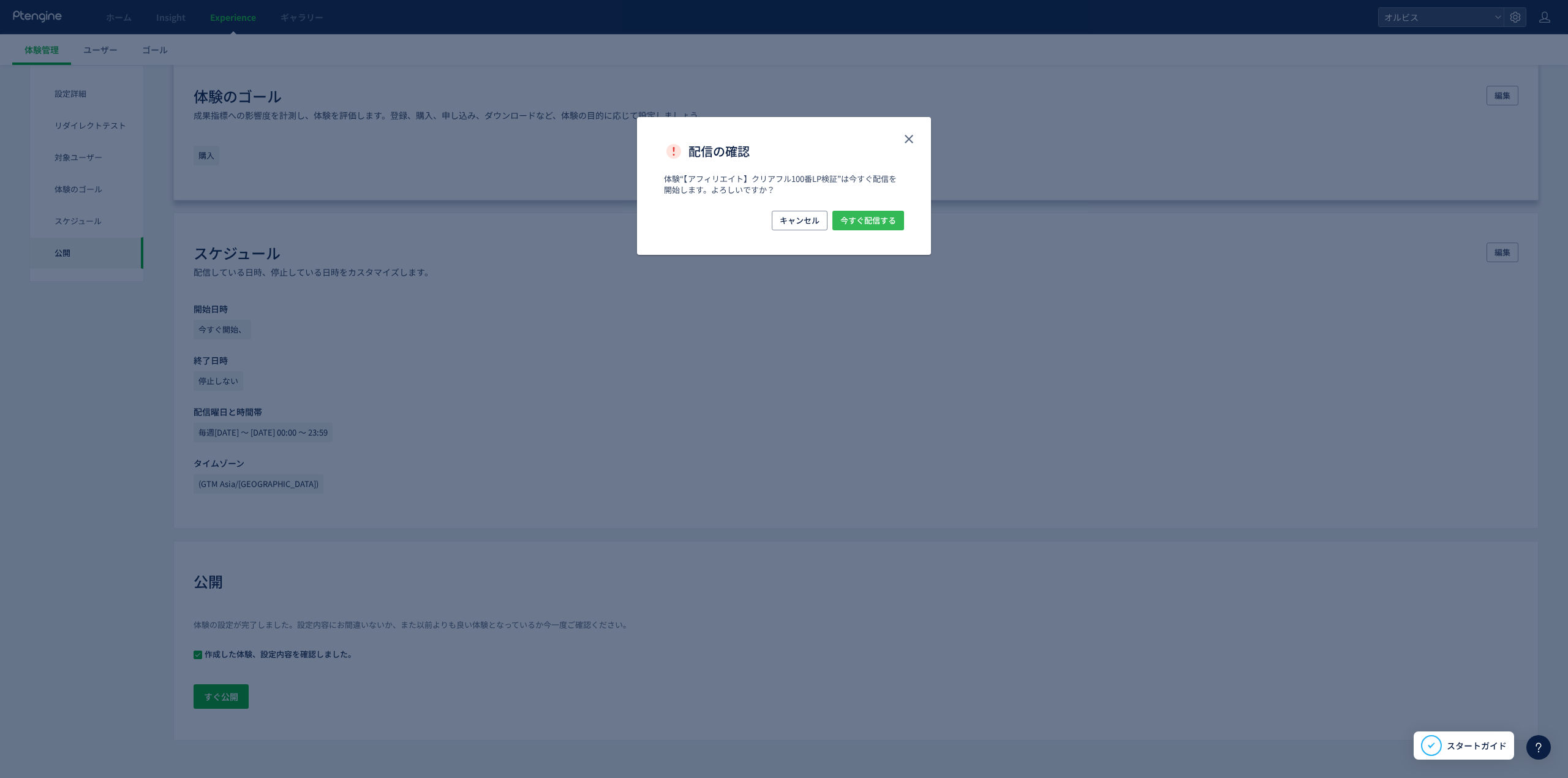
click at [863, 216] on span "今すぐ配信する" at bounding box center [869, 220] width 56 height 20
